Goal: Information Seeking & Learning: Learn about a topic

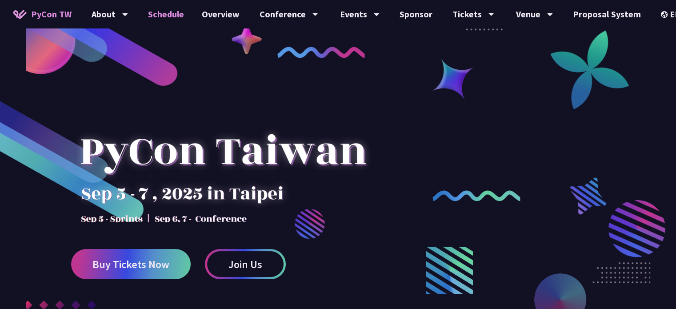
drag, startPoint x: 0, startPoint y: 0, endPoint x: 162, endPoint y: 23, distance: 163.8
click at [162, 23] on link "Schedule" at bounding box center [166, 14] width 54 height 28
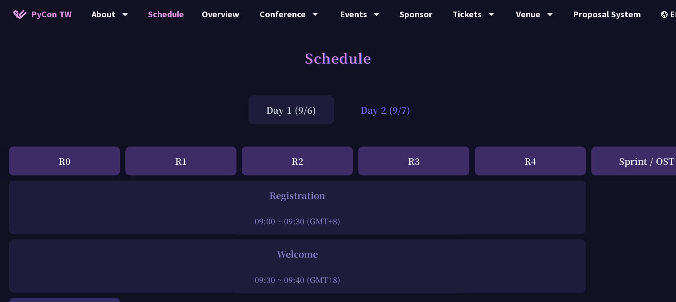
click at [380, 124] on div "Day 2 (9/7)" at bounding box center [385, 110] width 85 height 29
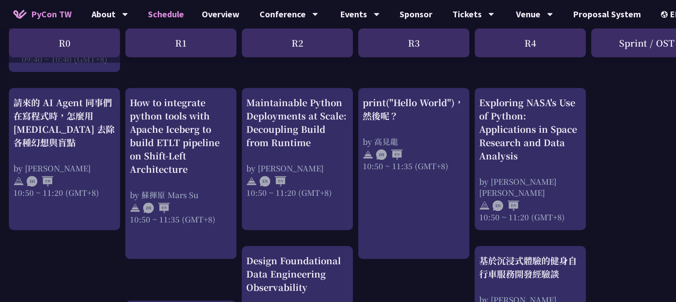
scroll to position [306, 0]
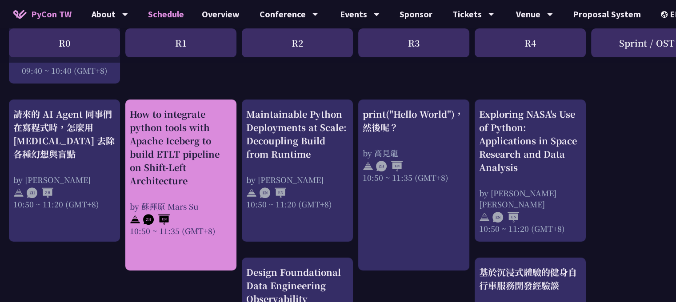
click at [212, 174] on div "How to integrate python tools with Apache Iceberg to build ETLT pipeline on Shi…" at bounding box center [181, 148] width 102 height 80
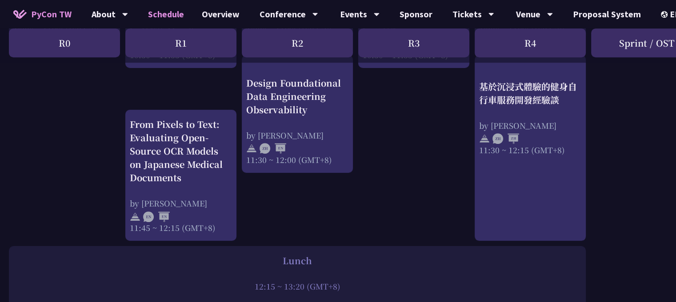
scroll to position [508, 0]
